Goal: Task Accomplishment & Management: Manage account settings

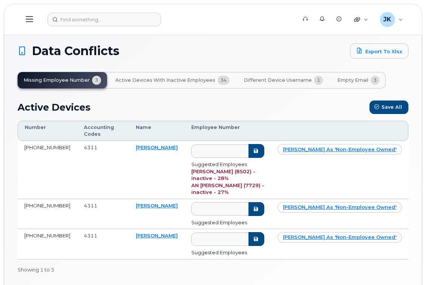
click at [59, 79] on div "Missing Employee Number 3 Active Devices with Inactive Employees 34 Different D…" at bounding box center [202, 80] width 368 height 16
click at [34, 19] on button at bounding box center [30, 20] width 24 height 22
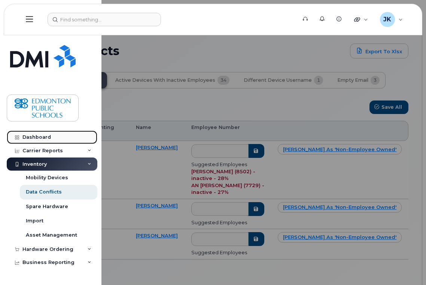
click at [37, 135] on div "Dashboard" at bounding box center [36, 137] width 28 height 6
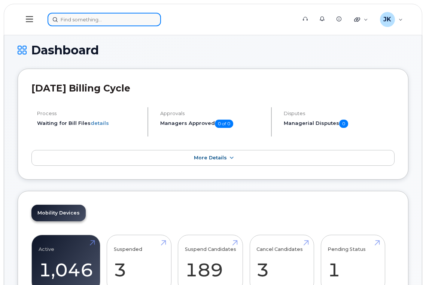
click at [79, 18] on input at bounding box center [104, 19] width 113 height 13
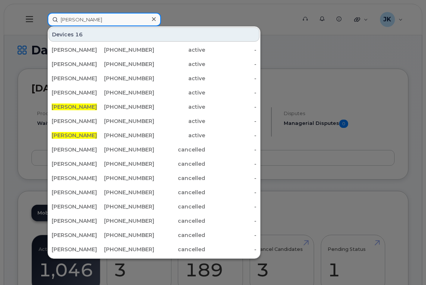
type input "sharlene bell"
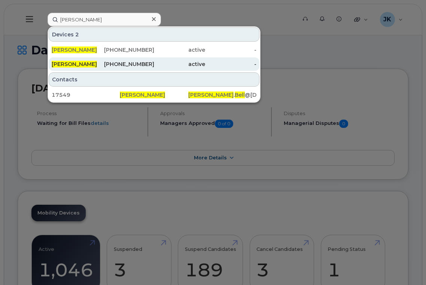
click at [76, 65] on span "[PERSON_NAME]" at bounding box center [74, 64] width 45 height 7
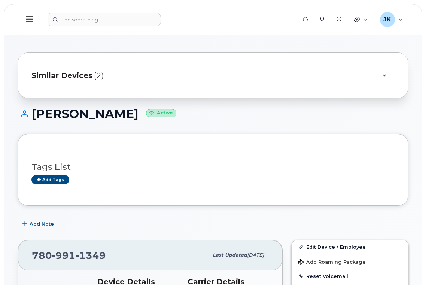
drag, startPoint x: 31, startPoint y: 113, endPoint x: 114, endPoint y: 112, distance: 82.8
click at [114, 112] on h1 "Sharlene Bell Active" at bounding box center [213, 113] width 391 height 13
copy h1 "[PERSON_NAME]"
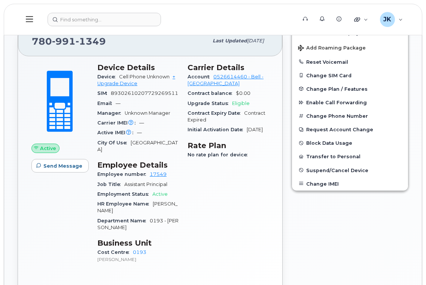
scroll to position [51, 0]
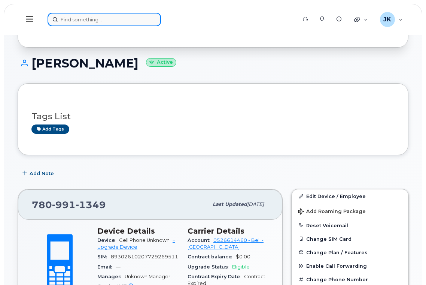
click at [100, 21] on input at bounding box center [104, 19] width 113 height 13
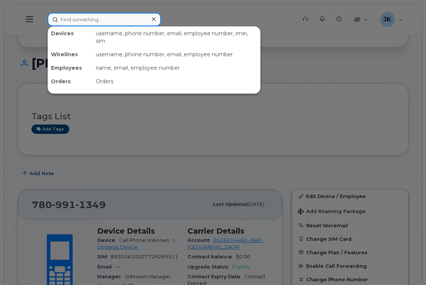
paste input "Sharlene Bell"
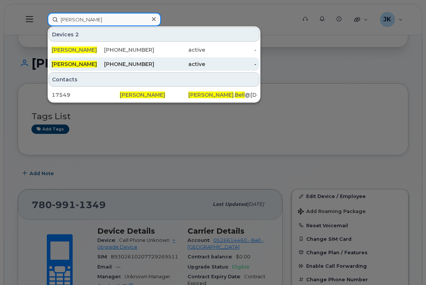
type input "Sharlene Bell"
click at [76, 65] on span "Sharlene Bell" at bounding box center [74, 64] width 45 height 7
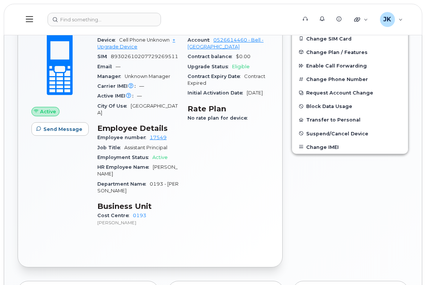
scroll to position [151, 0]
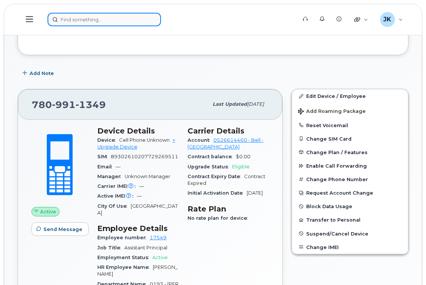
click at [91, 19] on input at bounding box center [104, 19] width 113 height 13
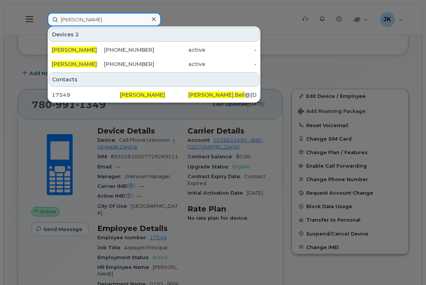
drag, startPoint x: 101, startPoint y: 20, endPoint x: 49, endPoint y: 21, distance: 52.8
click at [49, 21] on input "sharlene bell" at bounding box center [104, 19] width 113 height 13
paste input "587-338-0873"
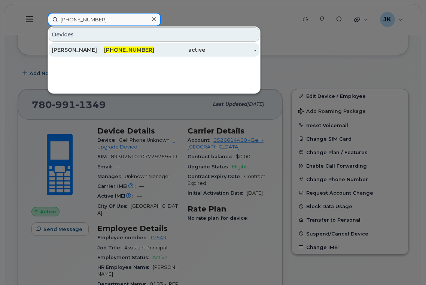
type input "[PHONE_NUMBER]"
click at [77, 49] on div "[PERSON_NAME]" at bounding box center [77, 49] width 51 height 7
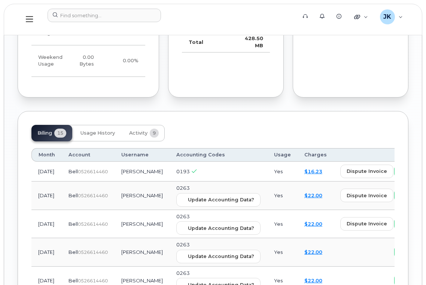
scroll to position [849, 0]
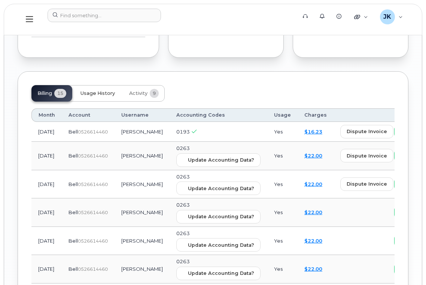
click at [91, 90] on span "Usage History" at bounding box center [97, 93] width 34 height 6
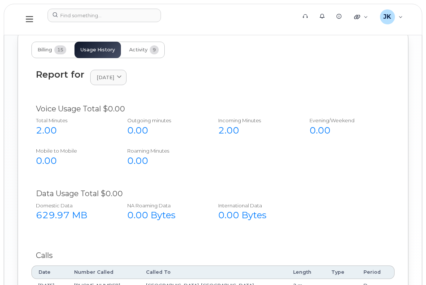
scroll to position [763, 0]
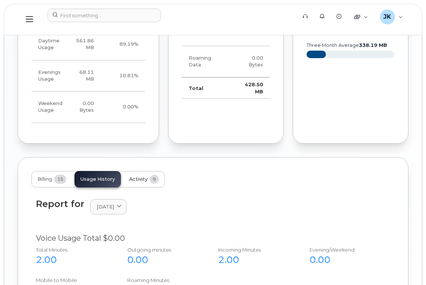
click at [135, 176] on span "Activity" at bounding box center [138, 179] width 18 height 6
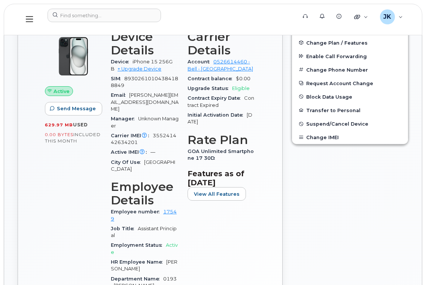
scroll to position [314, 0]
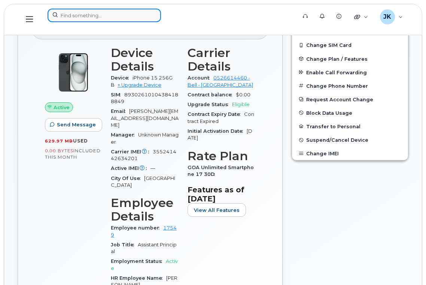
click at [94, 15] on input at bounding box center [104, 15] width 113 height 13
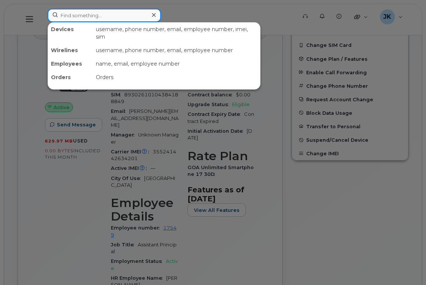
paste input "[PHONE_NUMBER]"
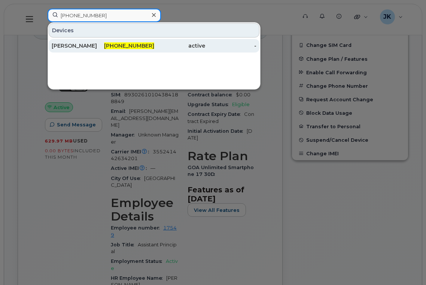
type input "[PHONE_NUMBER]"
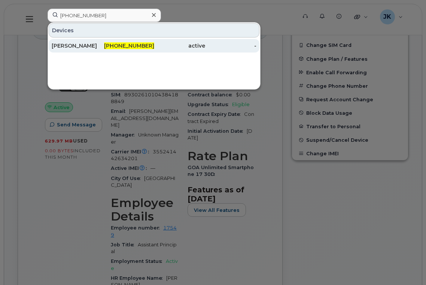
click at [76, 45] on div "[PERSON_NAME]" at bounding box center [77, 45] width 51 height 7
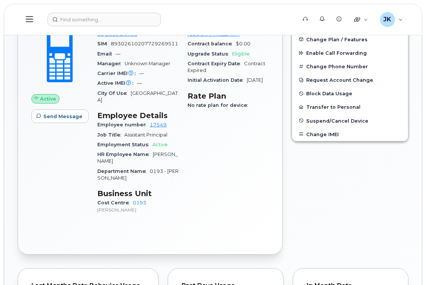
scroll to position [200, 0]
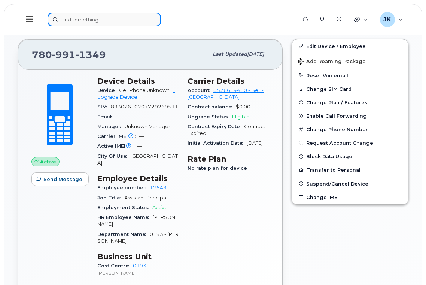
click at [102, 19] on input at bounding box center [104, 19] width 113 height 13
paste input "587-338-0873"
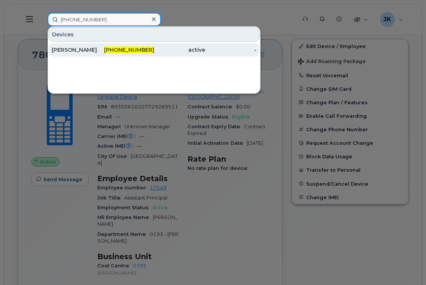
type input "587-338-0873"
click at [78, 48] on div "[PERSON_NAME]" at bounding box center [77, 49] width 51 height 7
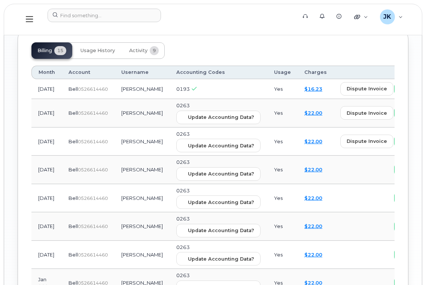
scroll to position [899, 0]
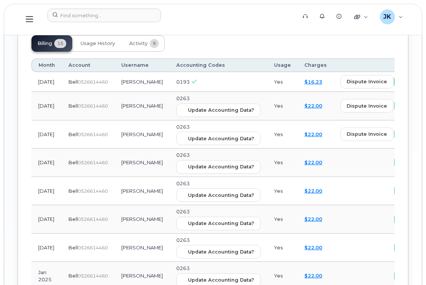
click at [406, 78] on span "view" at bounding box center [411, 81] width 11 height 7
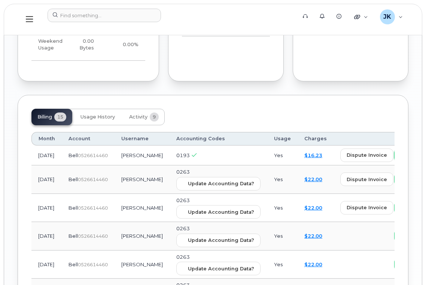
scroll to position [749, 0]
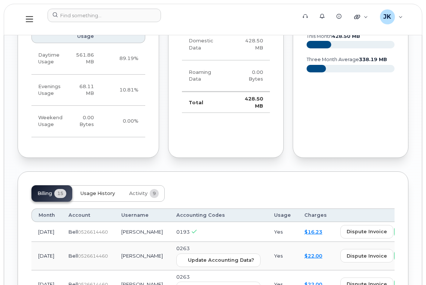
click at [99, 190] on span "Usage History" at bounding box center [97, 193] width 34 height 6
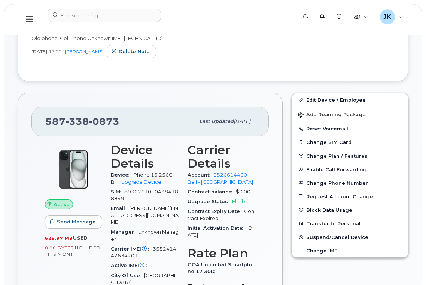
scroll to position [64, 0]
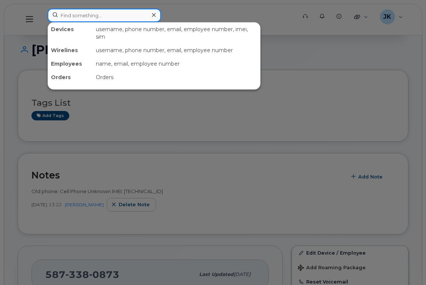
click at [115, 17] on input at bounding box center [104, 15] width 113 height 13
paste input "587-338-0873"
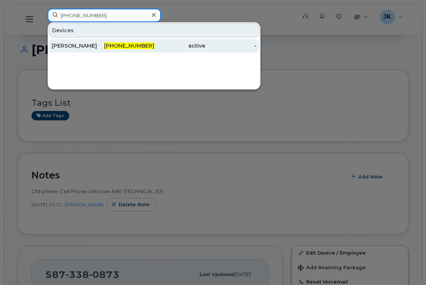
type input "587-338-0873"
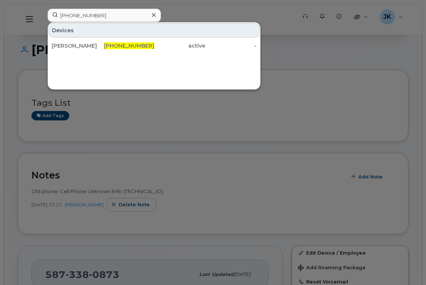
drag, startPoint x: 89, startPoint y: 43, endPoint x: 132, endPoint y: 85, distance: 60.1
click at [89, 43] on div "[PERSON_NAME]" at bounding box center [77, 45] width 51 height 7
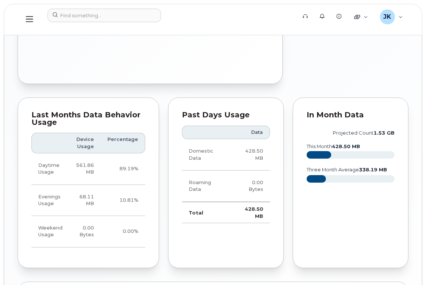
scroll to position [742, 0]
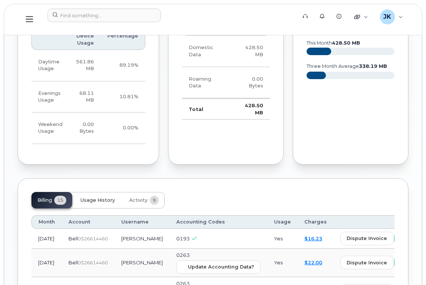
click at [95, 197] on span "Usage History" at bounding box center [97, 200] width 34 height 6
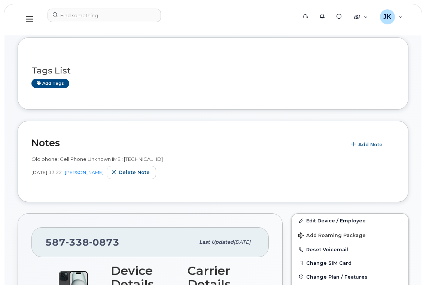
scroll to position [100, 0]
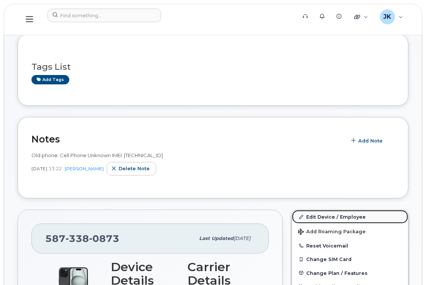
click at [322, 215] on link "Edit Device / Employee" at bounding box center [350, 216] width 116 height 13
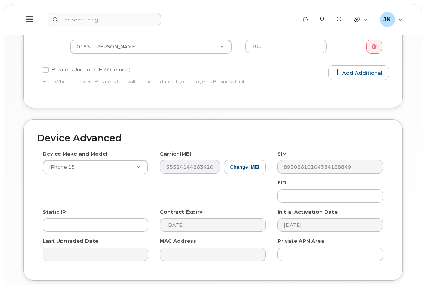
scroll to position [411, 0]
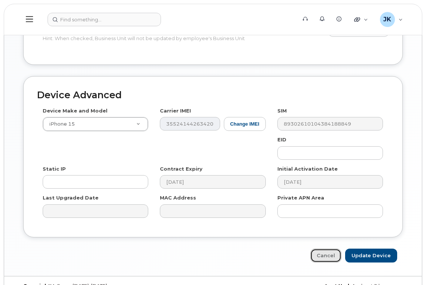
click at [324, 248] on link "Cancel" at bounding box center [325, 255] width 31 height 14
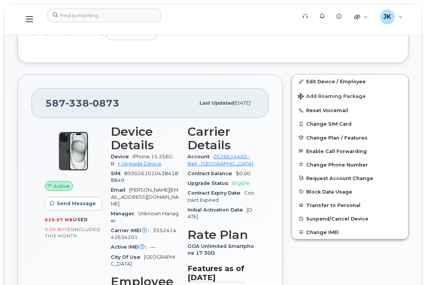
scroll to position [250, 0]
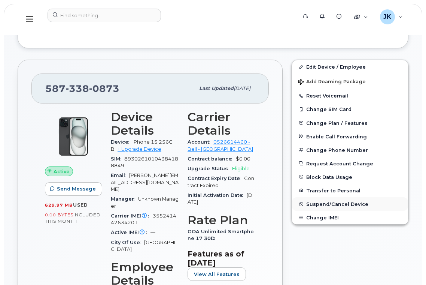
click at [321, 203] on span "Suspend/Cancel Device" at bounding box center [337, 204] width 62 height 6
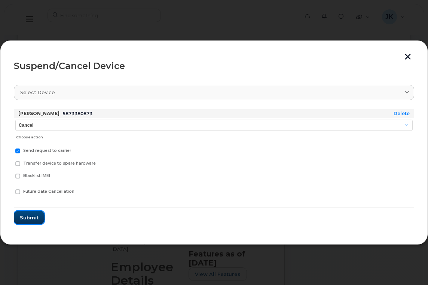
click at [24, 218] on span "Submit" at bounding box center [29, 217] width 19 height 7
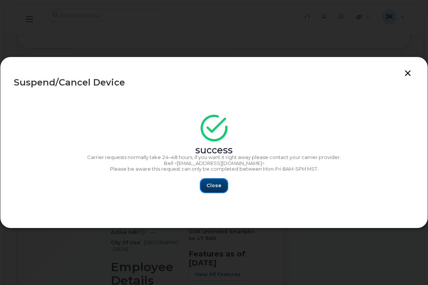
click at [218, 184] on span "Close" at bounding box center [214, 185] width 15 height 7
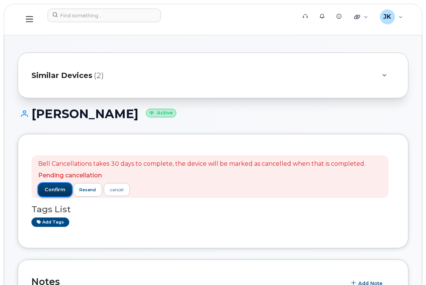
click at [51, 189] on span "confirm" at bounding box center [55, 189] width 21 height 7
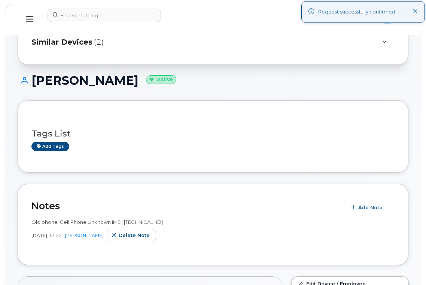
scroll to position [100, 0]
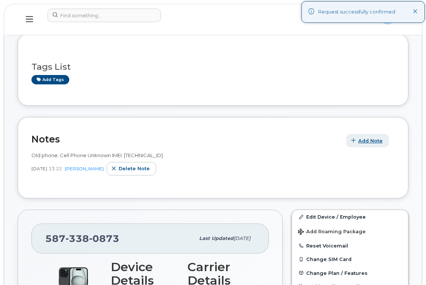
click at [367, 139] on span "Add Note" at bounding box center [370, 140] width 24 height 7
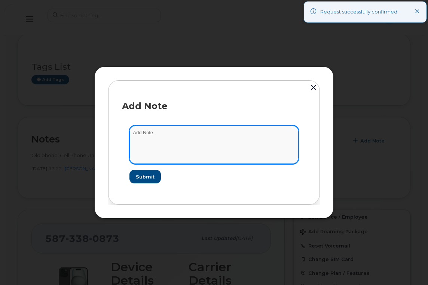
click at [158, 135] on textarea at bounding box center [214, 144] width 169 height 38
paste textarea "Cancelling [PHONE_NUMBER]. [PERSON_NAME] brought her personal number [[PHONE_NU…"
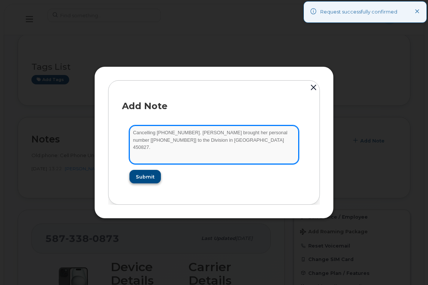
type textarea "Cancelling [PHONE_NUMBER]. [PERSON_NAME] brought her personal number [[PHONE_NU…"
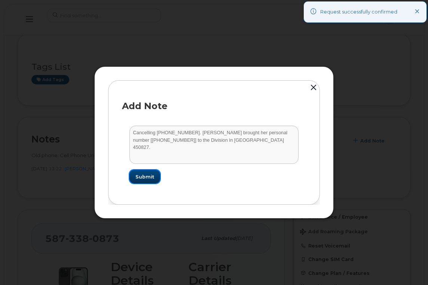
click at [144, 177] on span "Submit" at bounding box center [145, 176] width 19 height 7
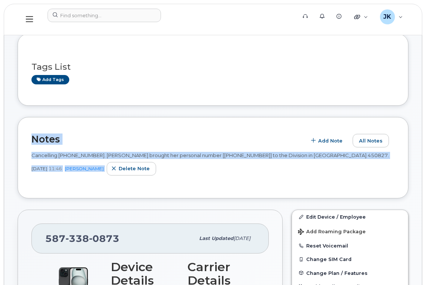
drag, startPoint x: 32, startPoint y: 139, endPoint x: 116, endPoint y: 169, distance: 88.9
click at [116, 169] on div "Notes Add Note All Notes Cancelling [PHONE_NUMBER]. [PERSON_NAME] brought her p…" at bounding box center [213, 157] width 391 height 81
copy div "Notes Add Note All Notes Cancelling [PHONE_NUMBER]. [PERSON_NAME] brought her p…"
click at [136, 128] on div "Notes Add Note All Notes Cancelling [PHONE_NUMBER]. [PERSON_NAME] brought her p…" at bounding box center [213, 157] width 391 height 81
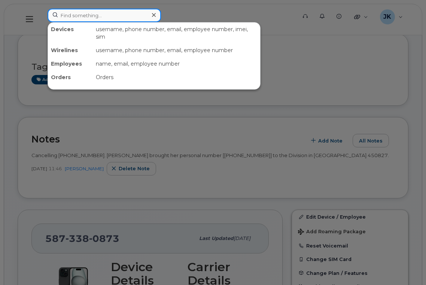
click at [95, 17] on input at bounding box center [104, 15] width 113 height 13
paste input "[PERSON_NAME]"
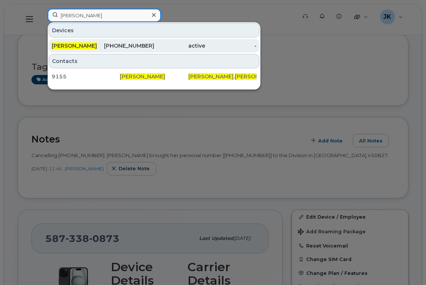
type input "[PERSON_NAME]"
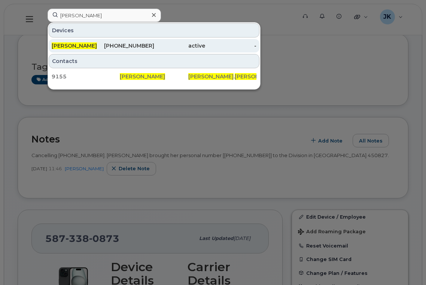
click at [78, 47] on span "[PERSON_NAME]" at bounding box center [74, 45] width 45 height 7
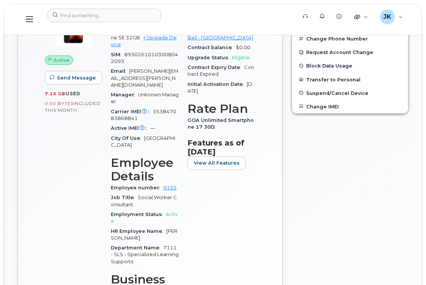
scroll to position [250, 0]
